Goal: Task Accomplishment & Management: Manage account settings

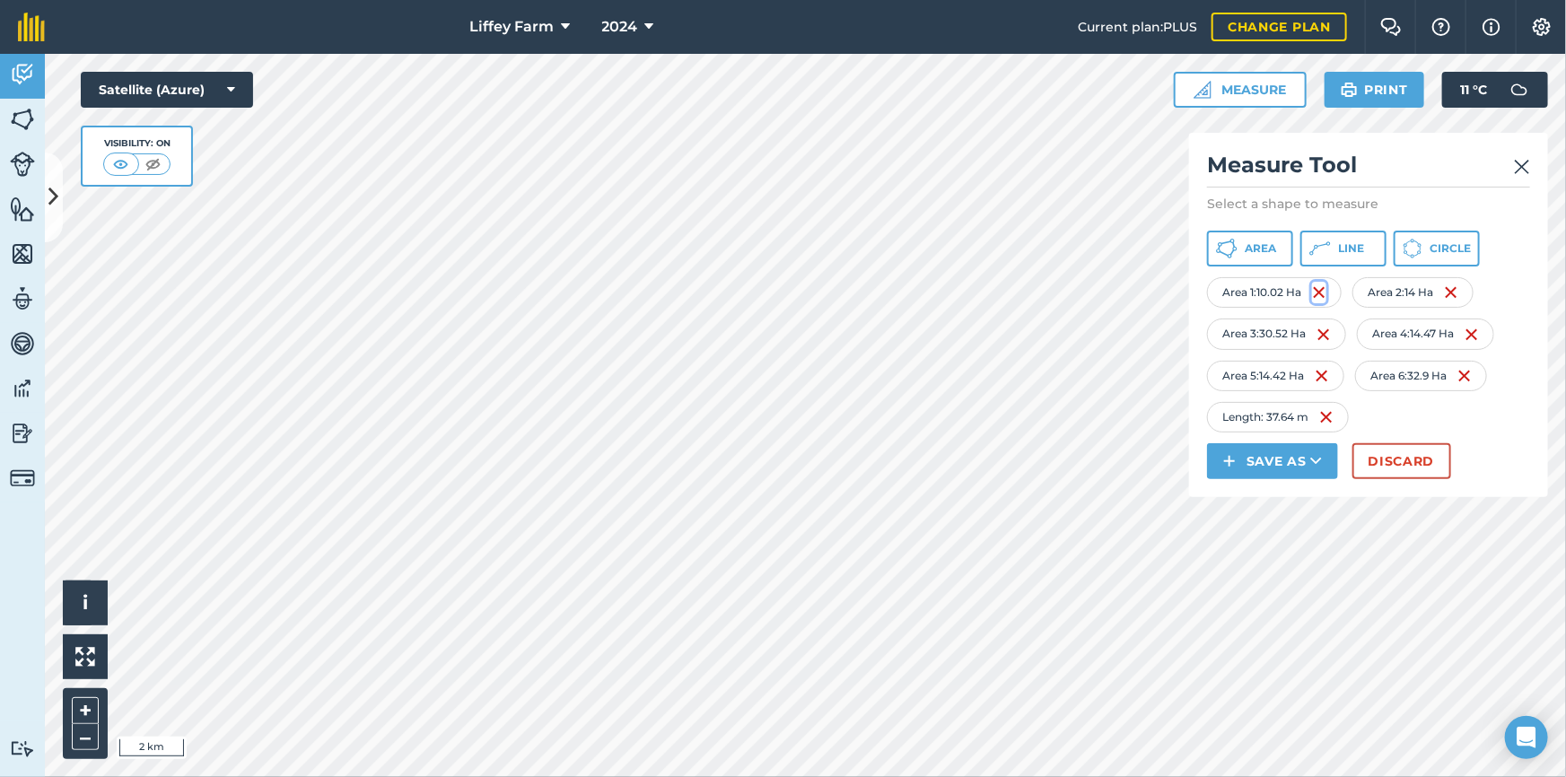
click at [1321, 293] on img at bounding box center [1319, 293] width 14 height 22
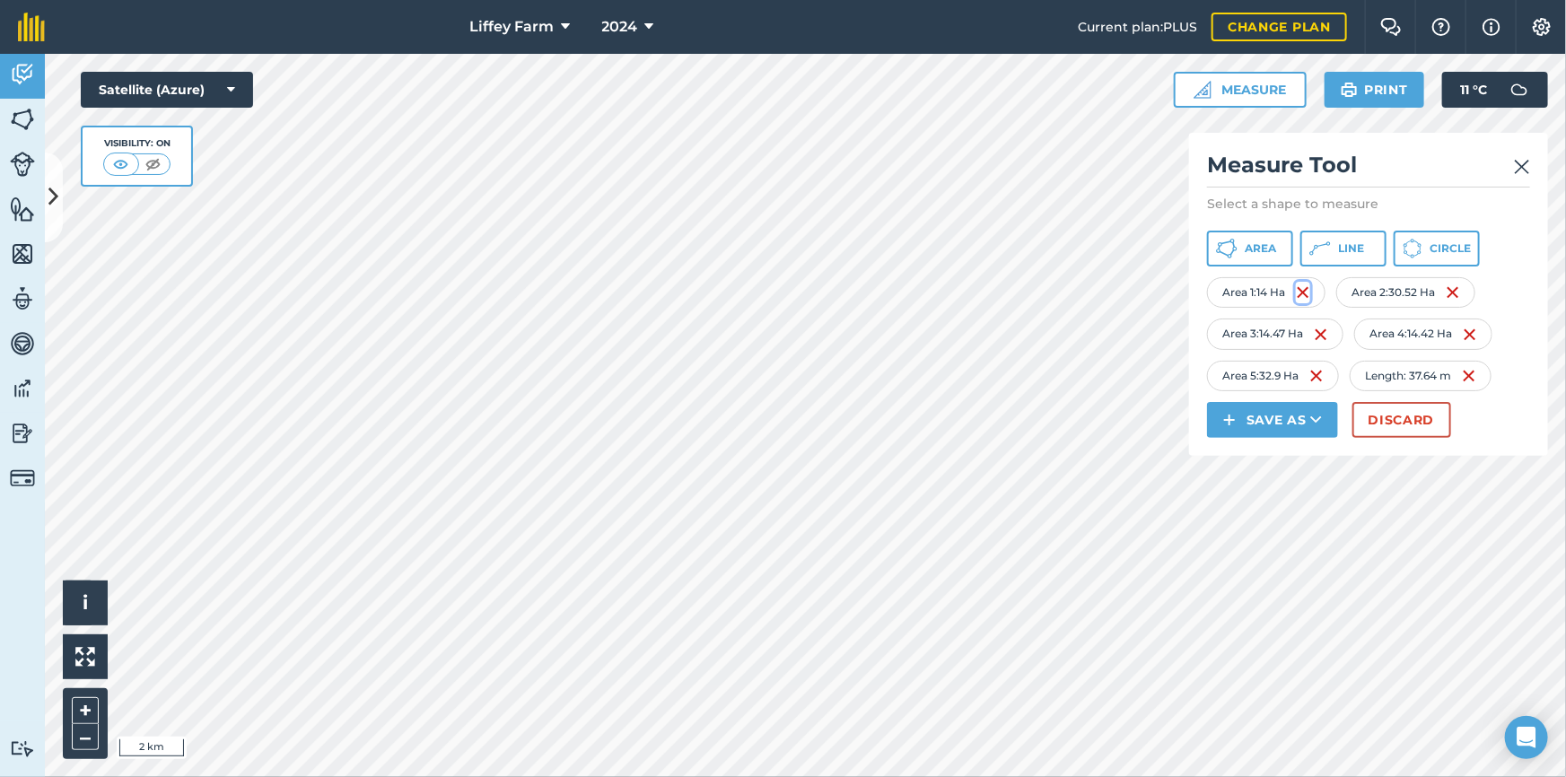
click at [1305, 289] on img at bounding box center [1303, 293] width 14 height 22
click at [1325, 292] on img at bounding box center [1321, 293] width 14 height 22
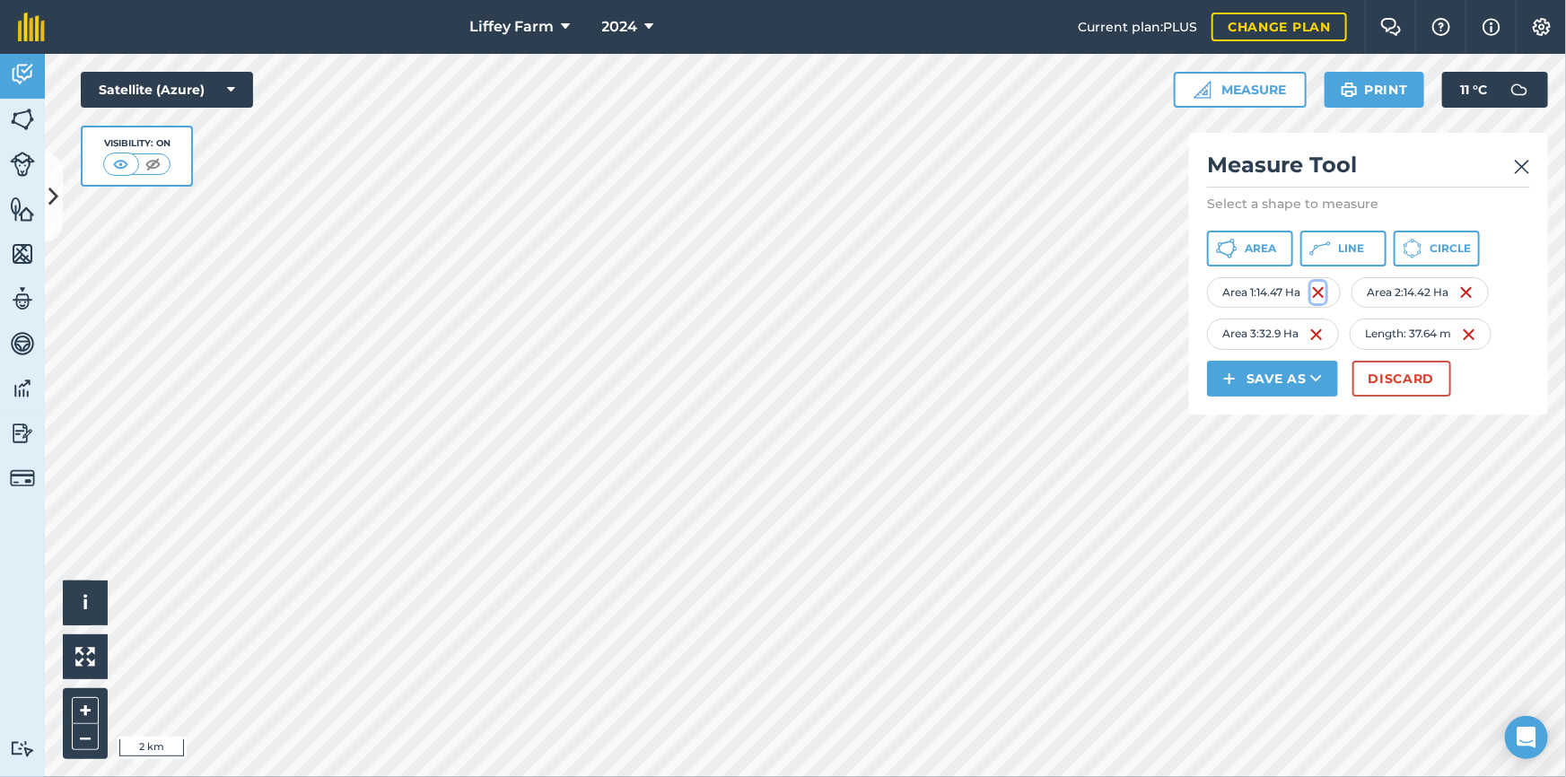
click at [1319, 288] on img at bounding box center [1318, 293] width 14 height 22
click at [1317, 293] on img at bounding box center [1319, 293] width 14 height 22
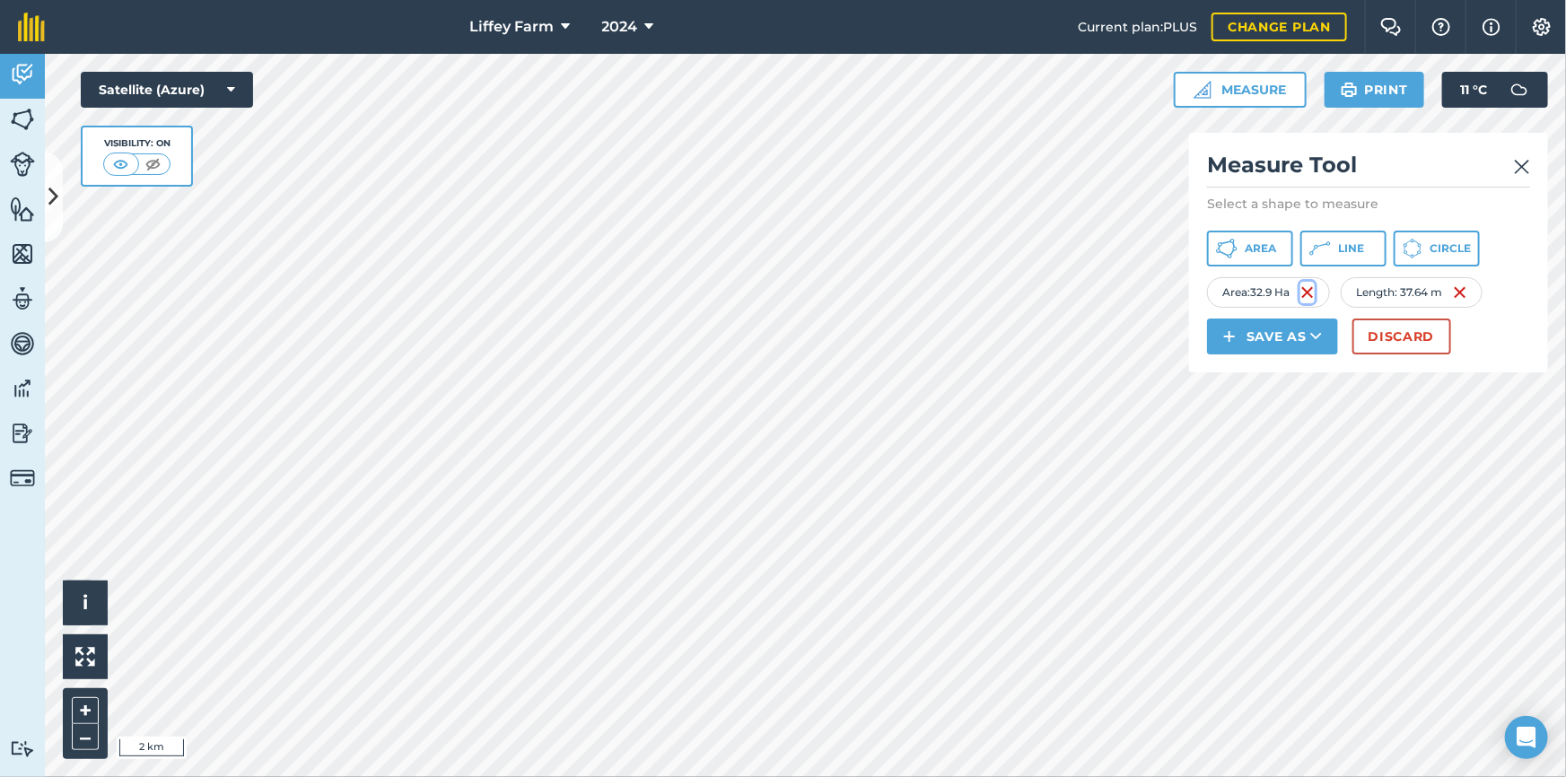
click at [1315, 292] on img at bounding box center [1307, 293] width 14 height 22
click at [1326, 295] on img at bounding box center [1326, 293] width 14 height 22
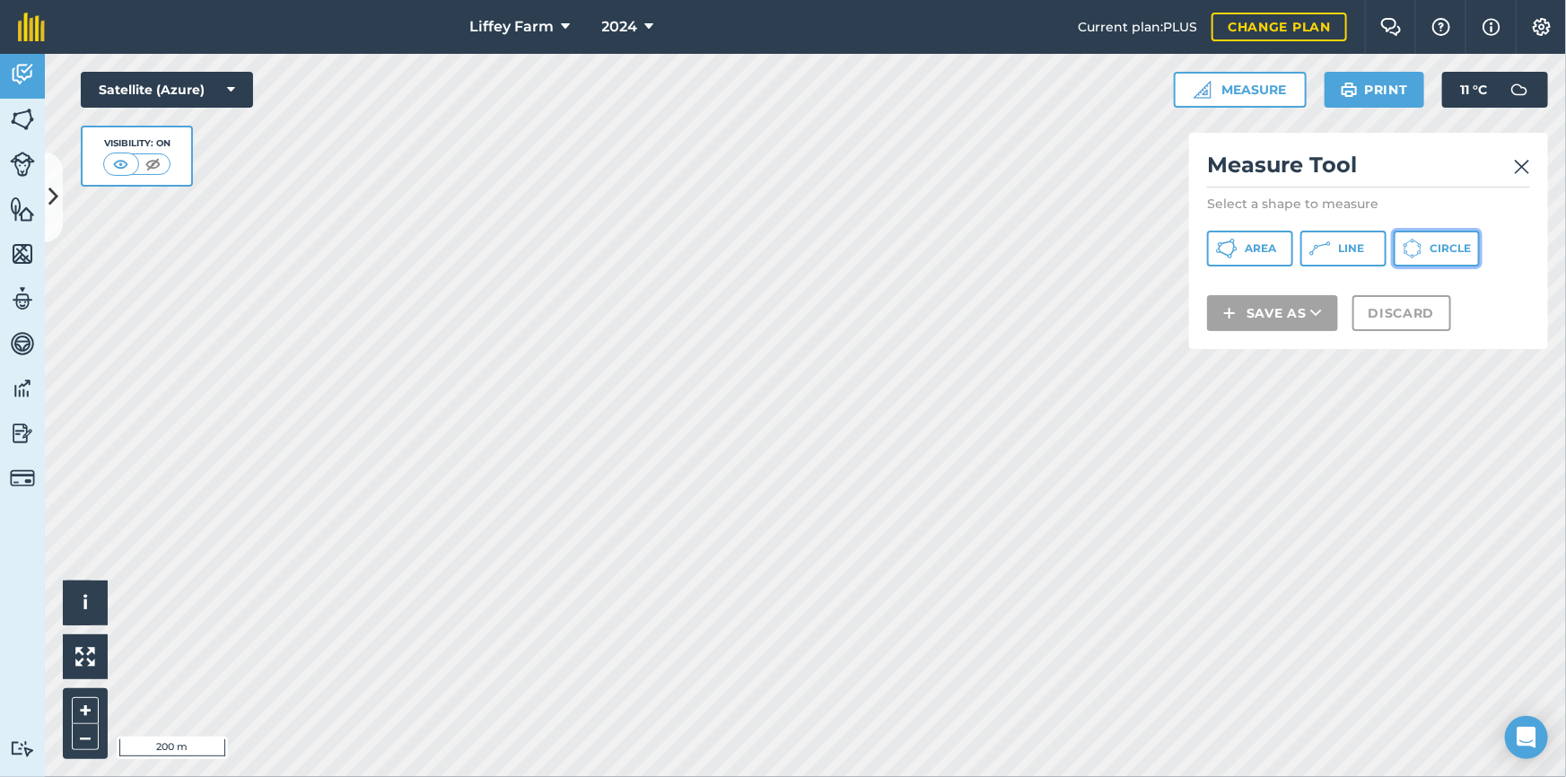
click at [1448, 249] on span "Circle" at bounding box center [1450, 248] width 41 height 14
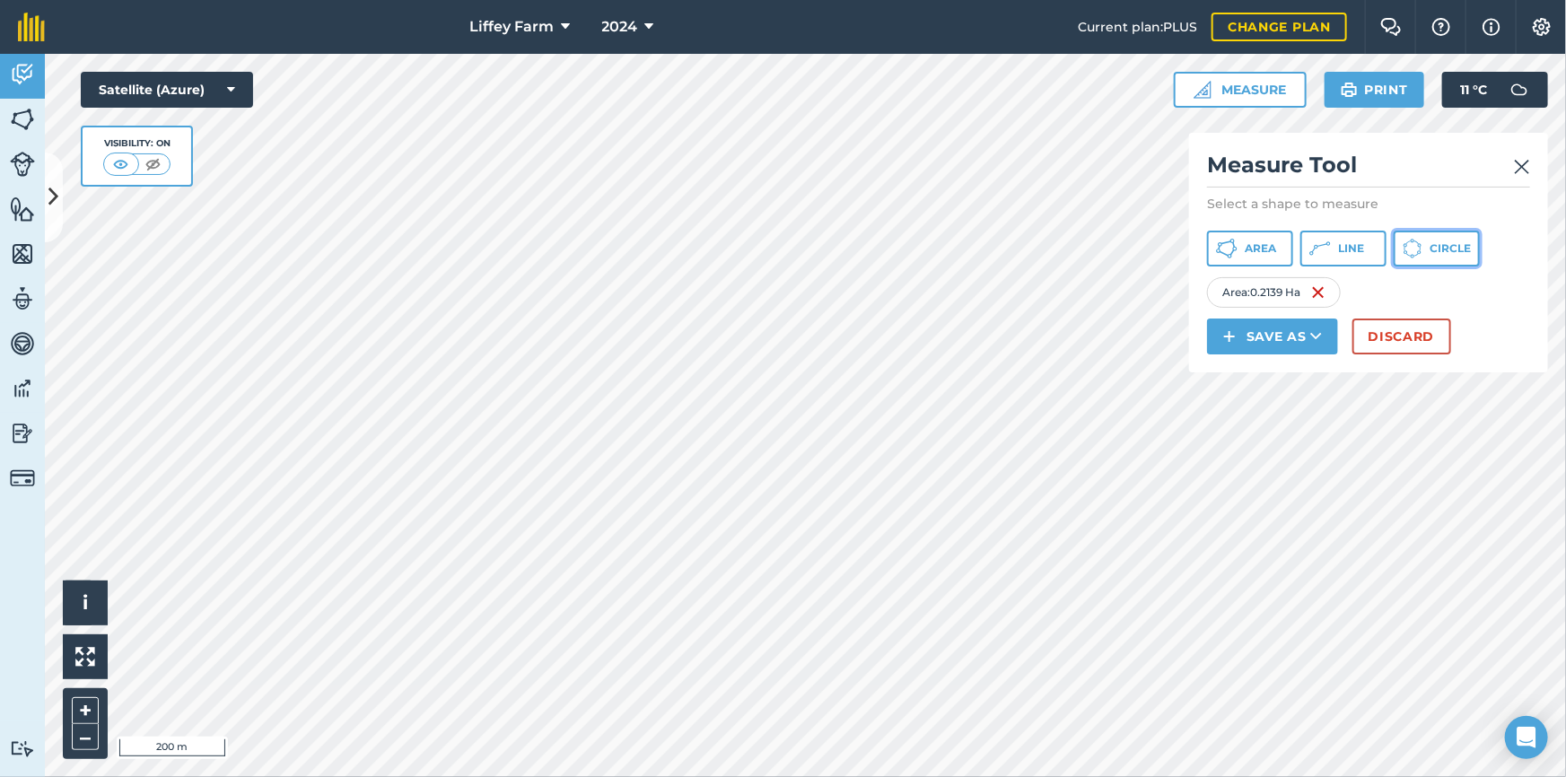
click at [1441, 238] on button "Circle" at bounding box center [1437, 249] width 86 height 36
click at [1441, 258] on button "Circle" at bounding box center [1437, 249] width 86 height 36
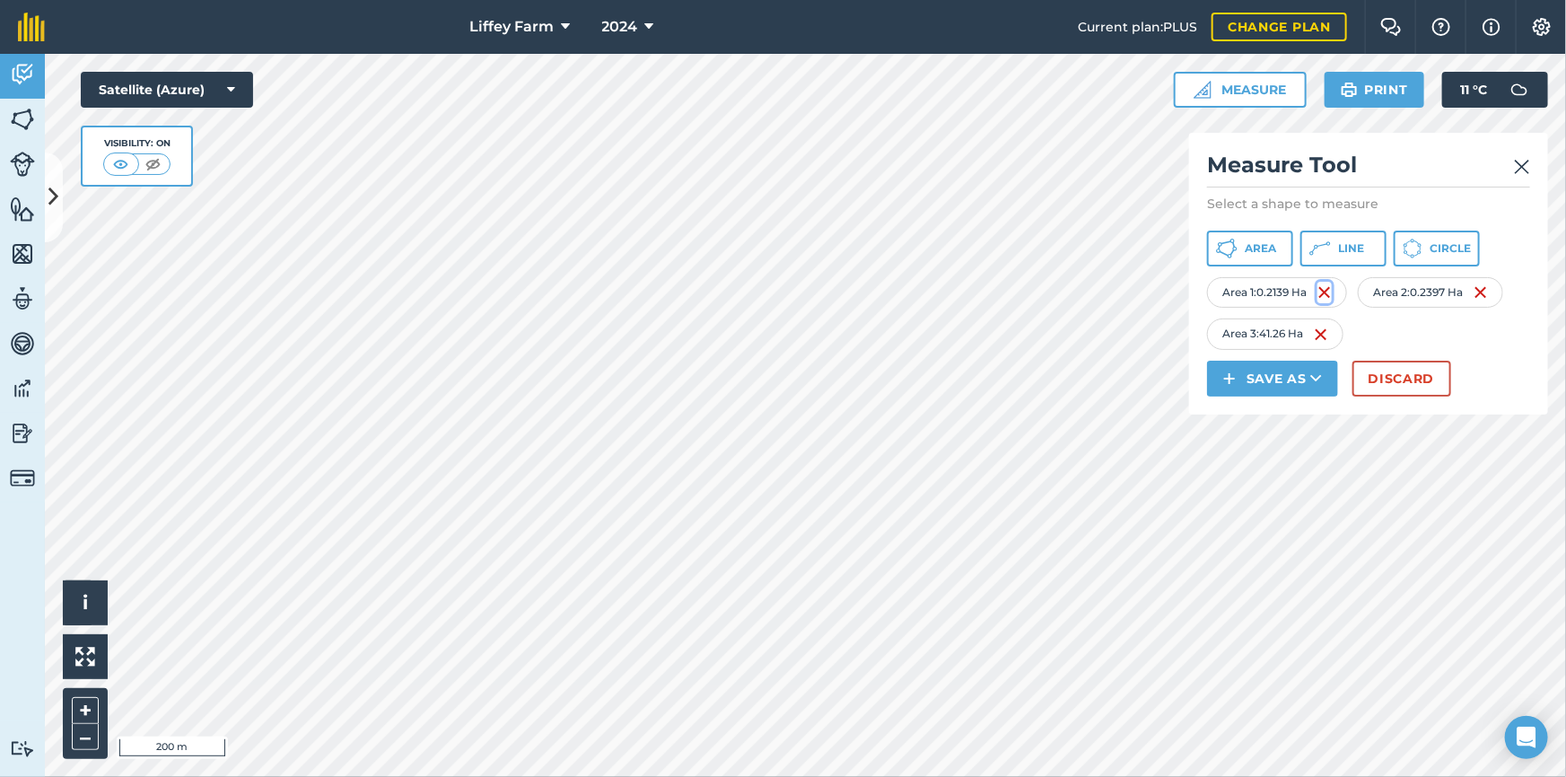
click at [1326, 284] on img at bounding box center [1324, 293] width 14 height 22
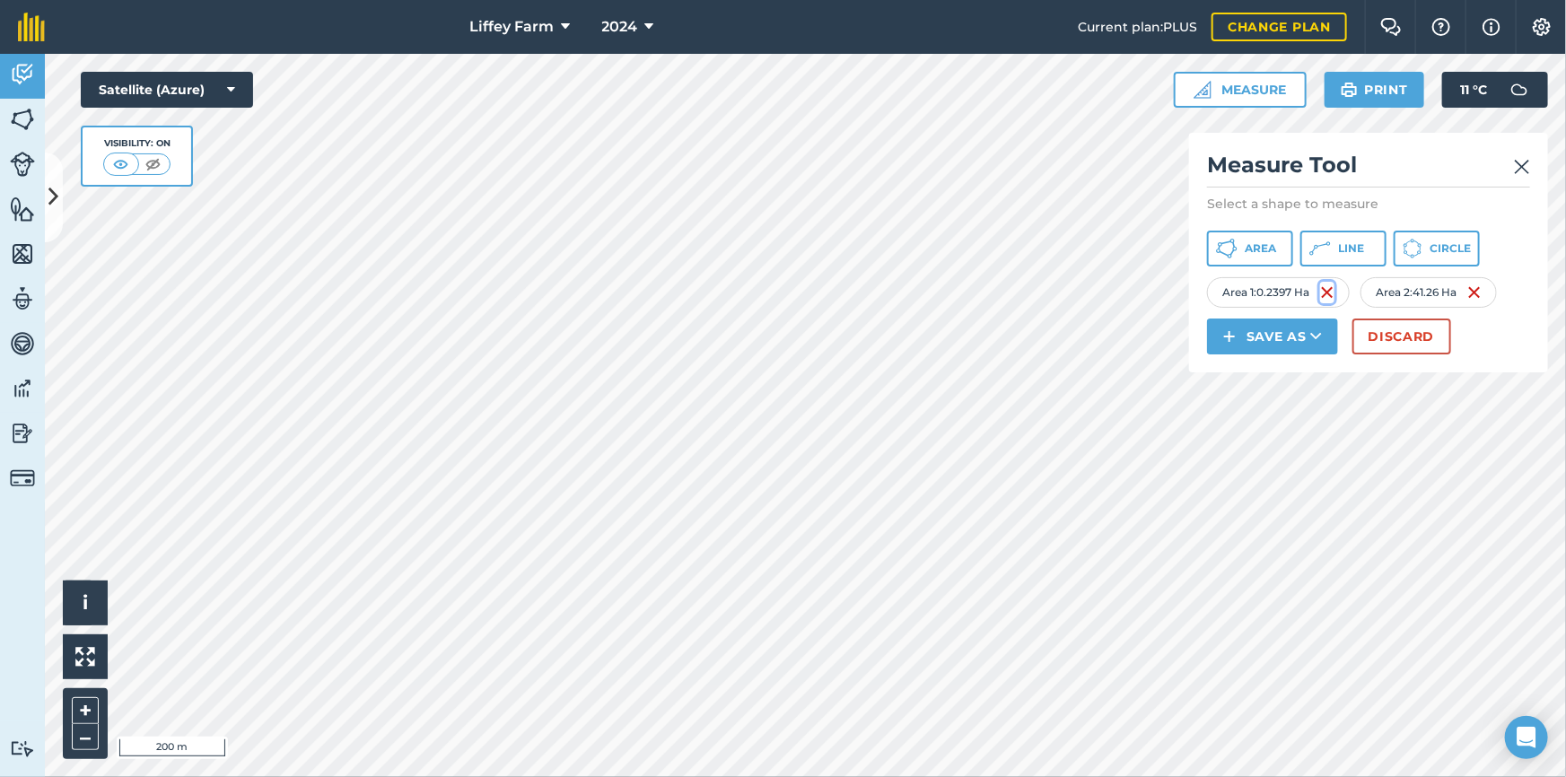
click at [1326, 286] on img at bounding box center [1327, 293] width 14 height 22
click at [1360, 286] on div "Area 2 : 41.26 Ha" at bounding box center [1428, 292] width 136 height 31
click at [1318, 288] on img at bounding box center [1312, 293] width 14 height 22
